Goal: Transaction & Acquisition: Purchase product/service

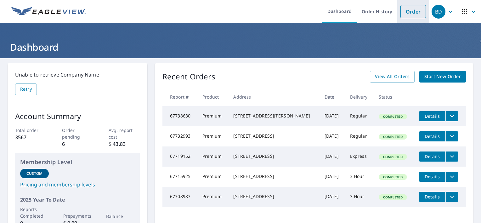
click at [406, 12] on link "Order" at bounding box center [412, 11] width 25 height 13
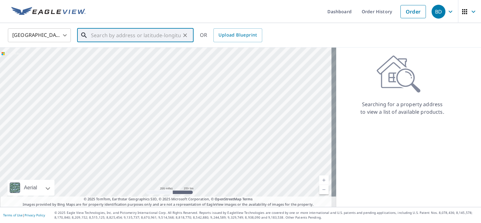
click at [99, 38] on input "text" at bounding box center [136, 35] width 90 height 18
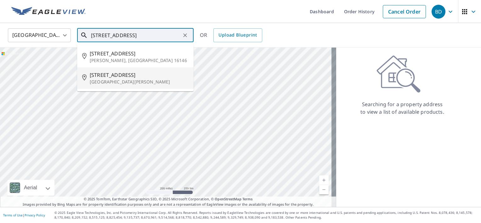
click at [111, 77] on span "[STREET_ADDRESS]" at bounding box center [139, 75] width 99 height 8
type input "[STREET_ADDRESS][PERSON_NAME]"
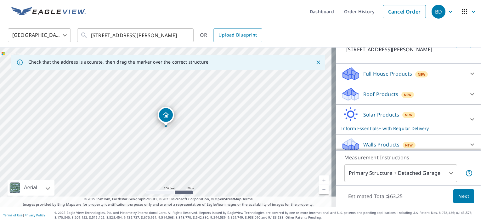
scroll to position [53, 0]
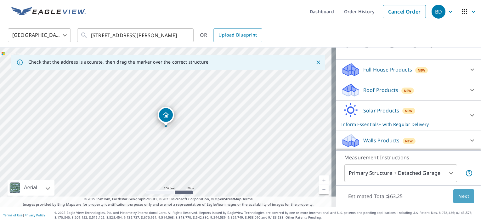
click at [459, 194] on span "Next" at bounding box center [463, 196] width 11 height 8
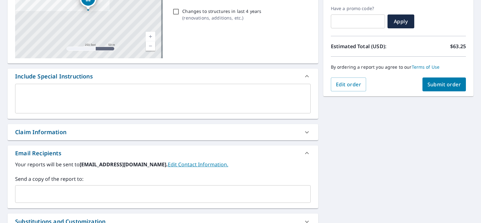
scroll to position [109, 0]
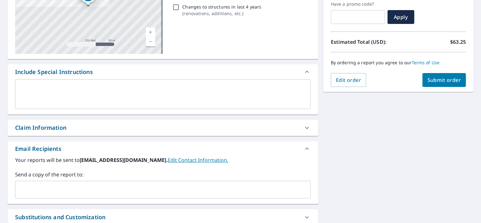
click at [24, 189] on input "text" at bounding box center [158, 189] width 280 height 12
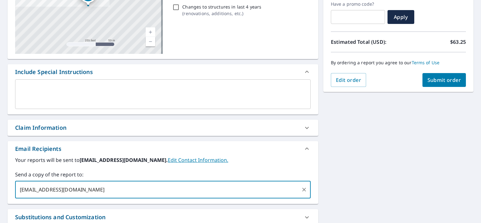
type input "[EMAIL_ADDRESS][DOMAIN_NAME]"
checkbox input "true"
type input "[EMAIL_ADDRESS][DOMAIN_NAME]"
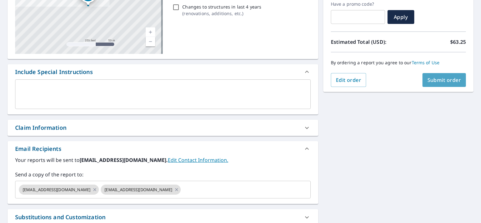
click at [432, 79] on span "Submit order" at bounding box center [444, 79] width 34 height 7
checkbox input "true"
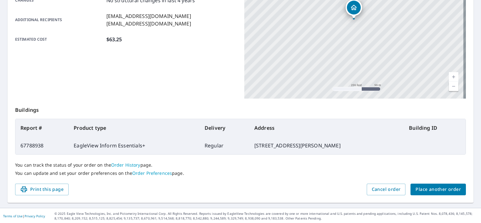
scroll to position [147, 0]
